Goal: Find contact information: Find contact information

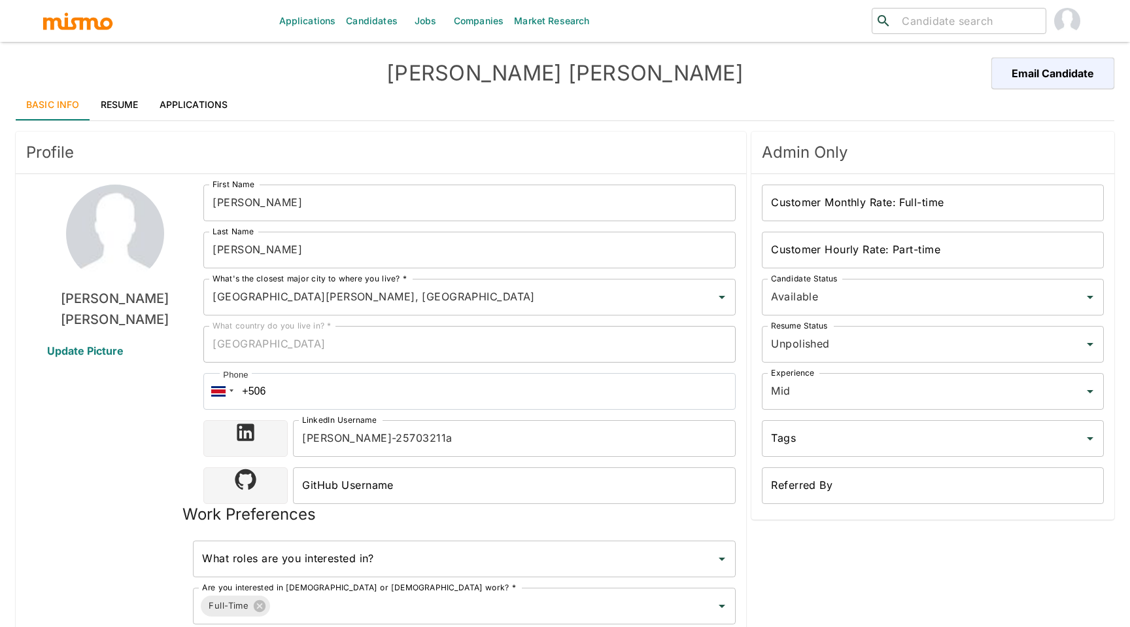
click at [938, 23] on input "search" at bounding box center [969, 21] width 144 height 18
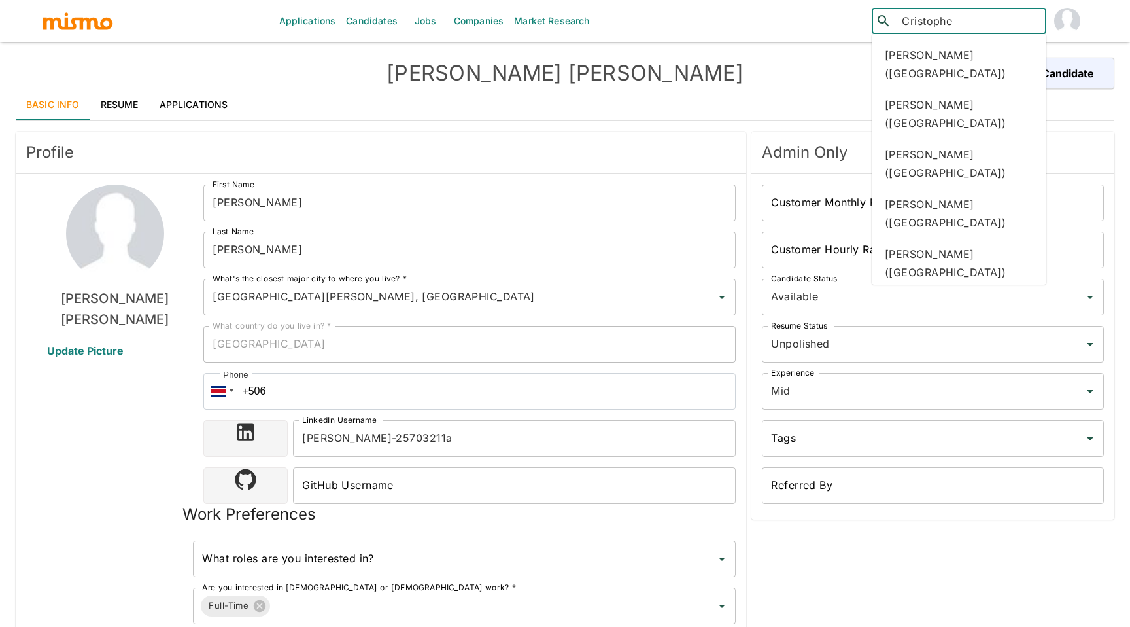
type input "[PERSON_NAME]"
click at [952, 54] on div "Cristopher Alvarado (Costa Rica)" at bounding box center [959, 64] width 175 height 50
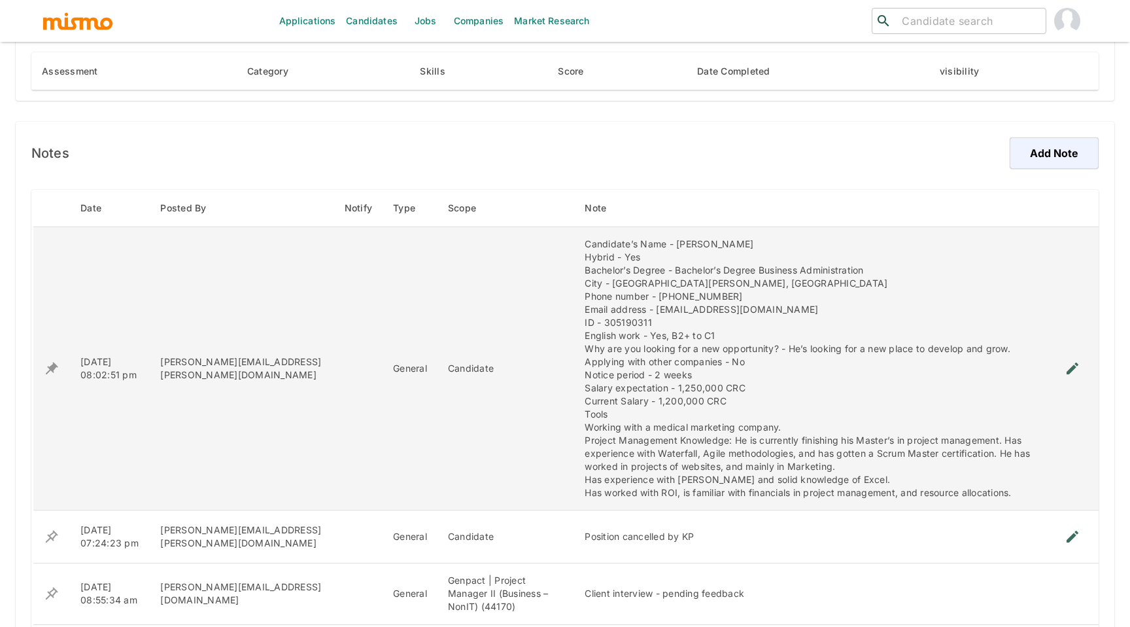
scroll to position [831, 0]
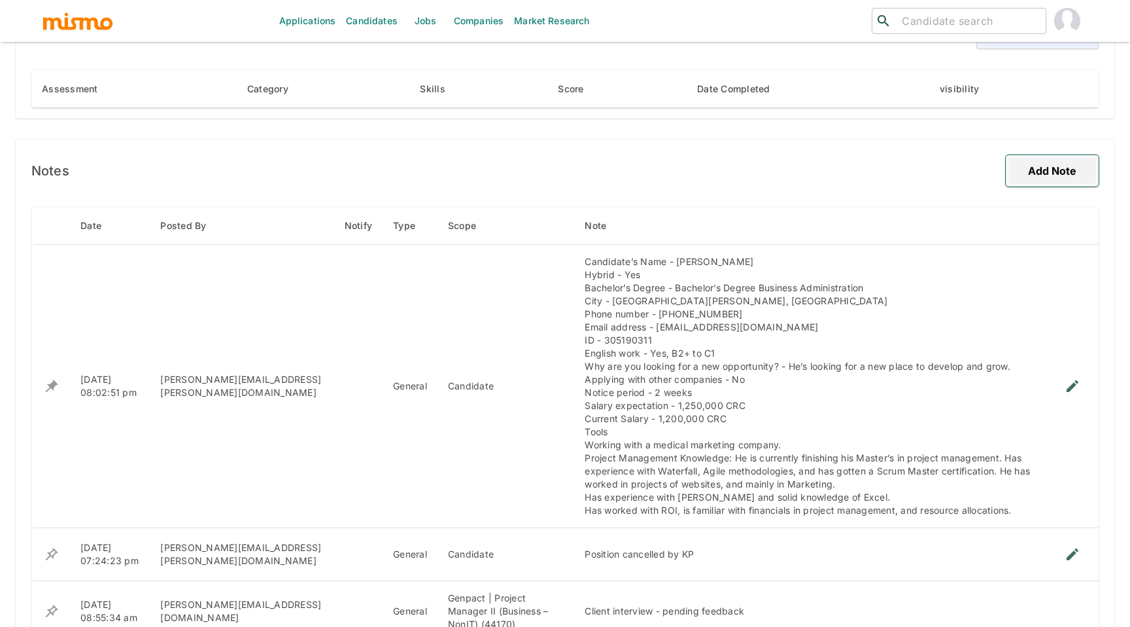
click at [1054, 169] on button "Add Note" at bounding box center [1052, 170] width 93 height 31
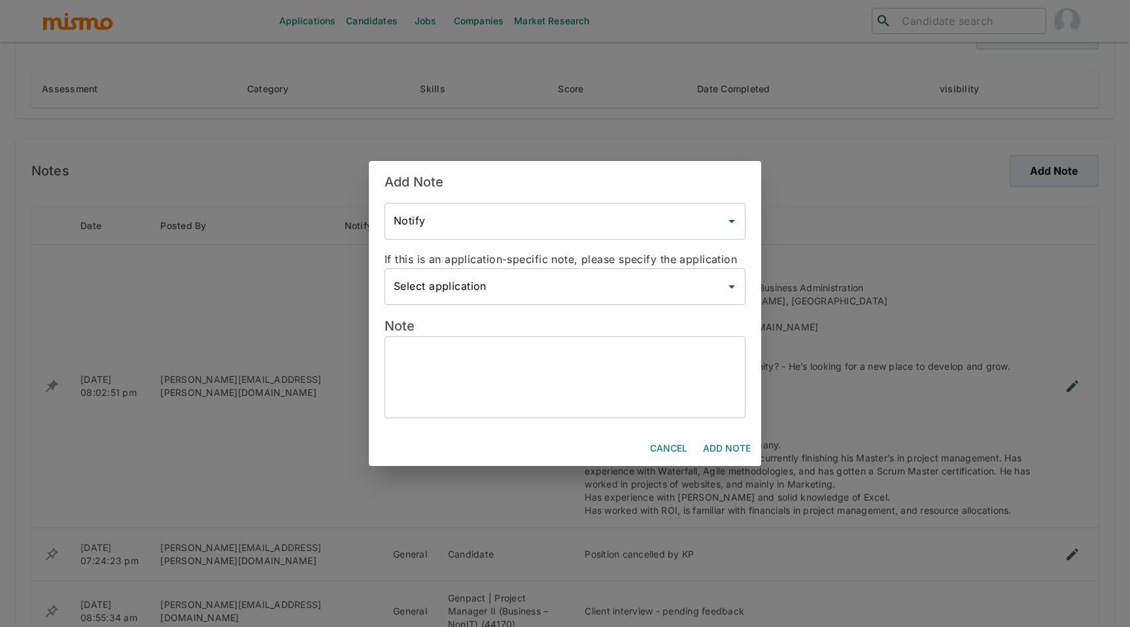
click at [550, 392] on textarea at bounding box center [565, 377] width 343 height 60
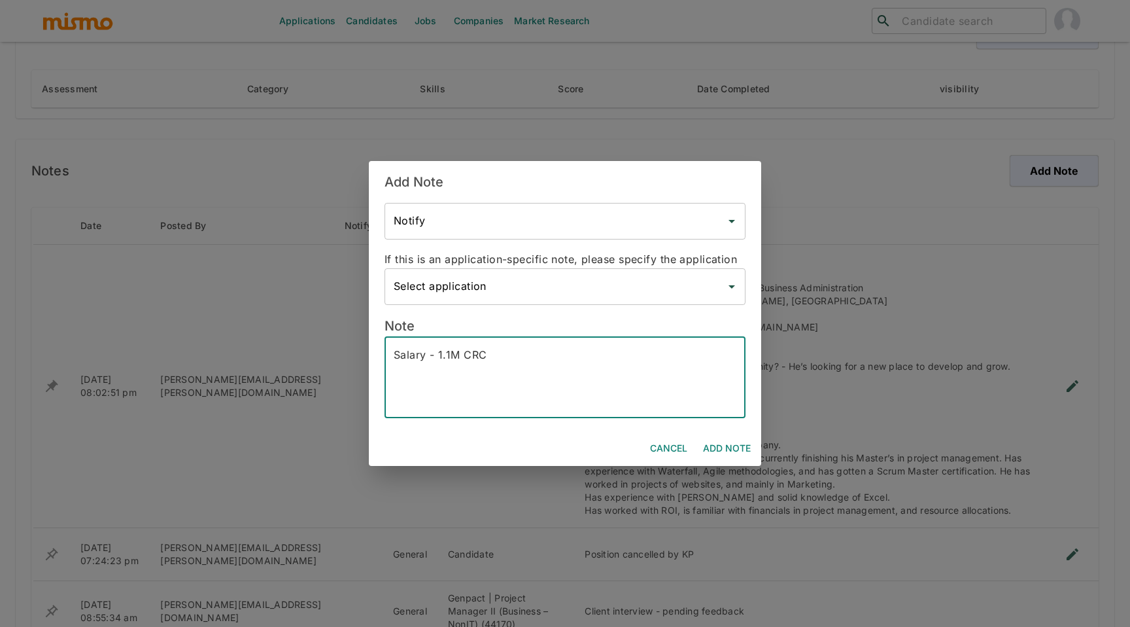
click at [426, 355] on textarea "Salary - 1.1M CRC" at bounding box center [565, 377] width 343 height 60
click at [549, 355] on textarea "Salary Expectation - 1.1M CRC" at bounding box center [565, 377] width 343 height 60
type textarea "Salary Expectation - 1.1M CRC Immediate availability"
click at [659, 449] on button "Cancel" at bounding box center [669, 448] width 48 height 24
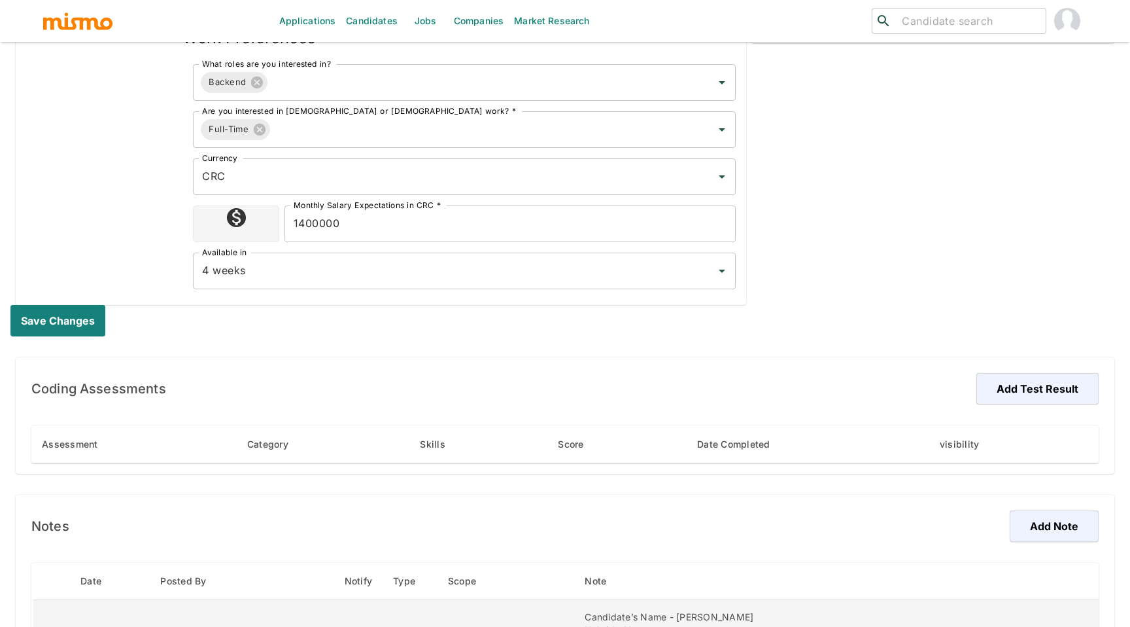
scroll to position [0, 0]
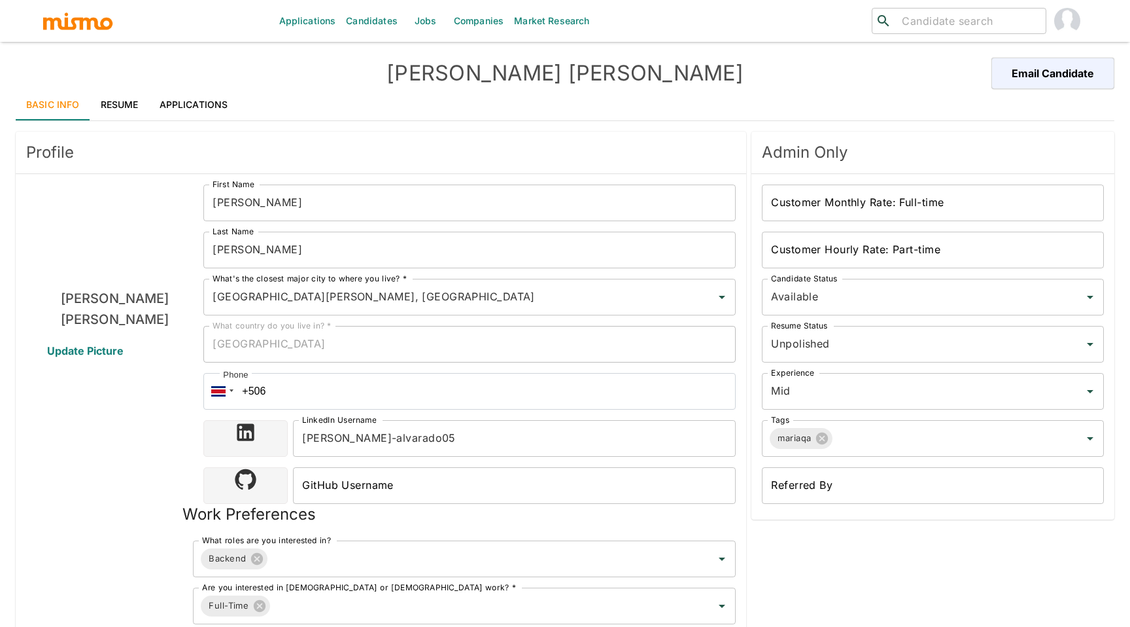
click at [660, 75] on h4 "[PERSON_NAME]" at bounding box center [564, 73] width 549 height 26
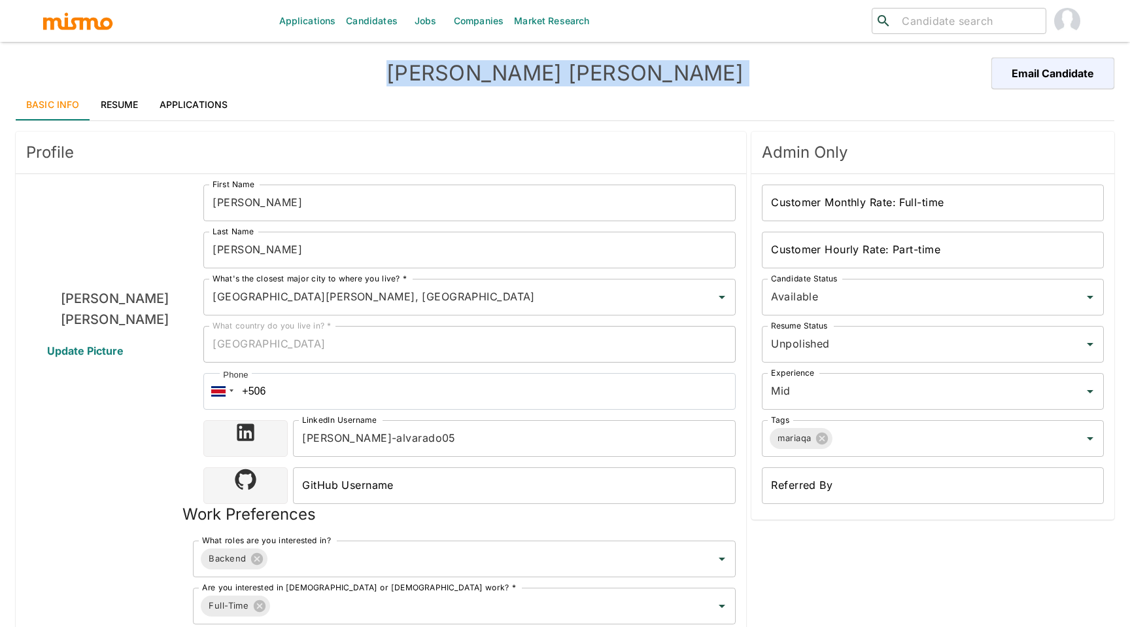
click at [660, 75] on h4 "[PERSON_NAME]" at bounding box center [564, 73] width 549 height 26
copy div "[PERSON_NAME] Email Candidate"
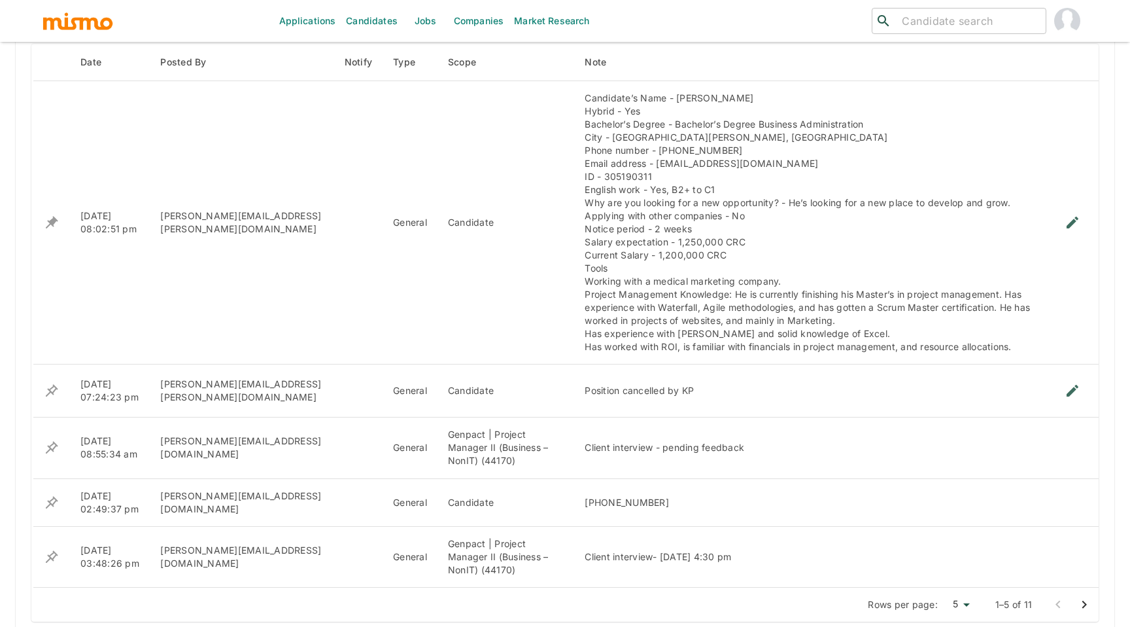
scroll to position [1008, 0]
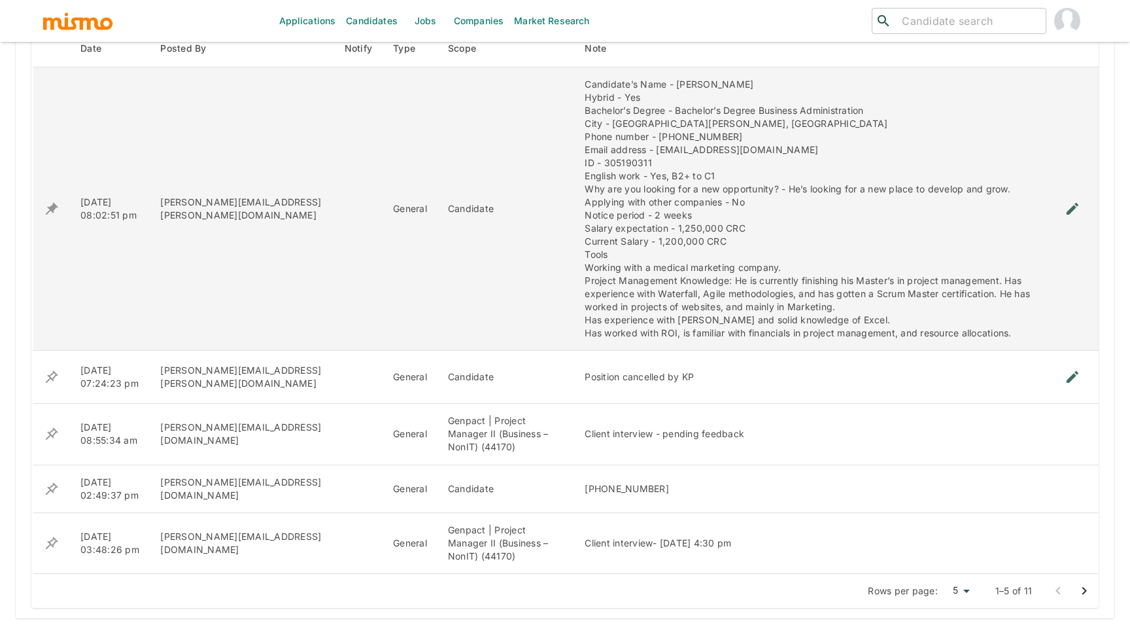
drag, startPoint x: 791, startPoint y: 151, endPoint x: 749, endPoint y: 145, distance: 42.3
click at [749, 145] on div "Candidate’s Name - [PERSON_NAME] Hybrid - Yes Bachelor’s Degree - Bachelor’s De…" at bounding box center [810, 209] width 451 height 262
drag, startPoint x: 632, startPoint y: 163, endPoint x: 638, endPoint y: 139, distance: 25.5
click at [638, 139] on div "Candidate’s Name - [PERSON_NAME] Hybrid - Yes Bachelor’s Degree - Bachelor’s De…" at bounding box center [810, 209] width 451 height 262
copy div "[PHONE_NUMBER] Email address - [EMAIL_ADDRESS][DOMAIN_NAME] ID - 305190311"
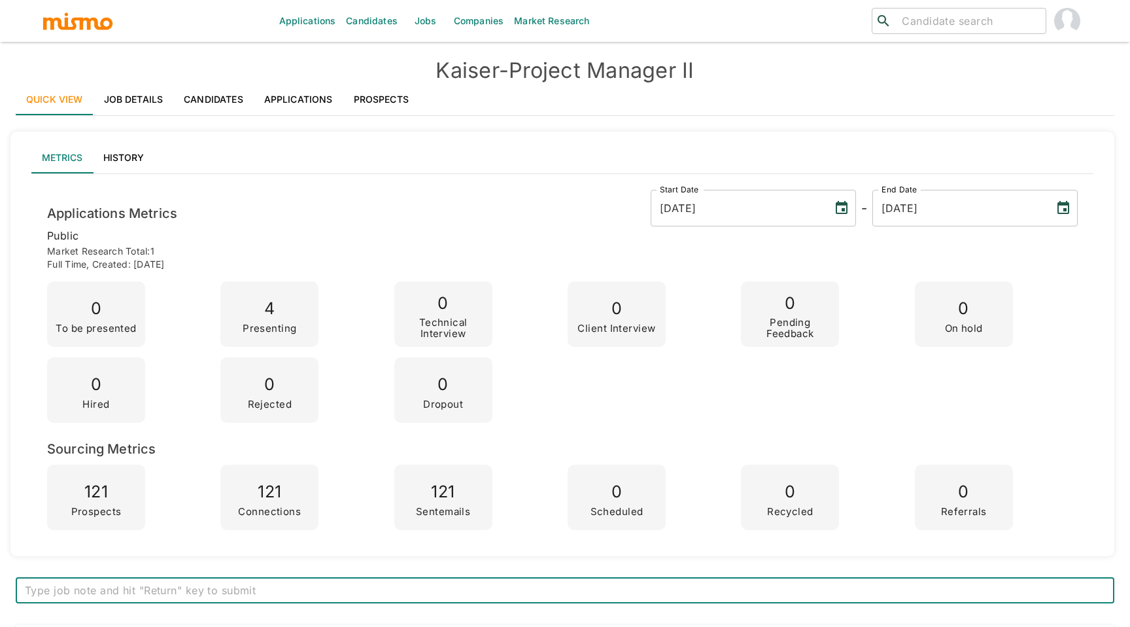
click at [212, 109] on link "Candidates" at bounding box center [213, 99] width 80 height 31
